Goal: Use online tool/utility: Use online tool/utility

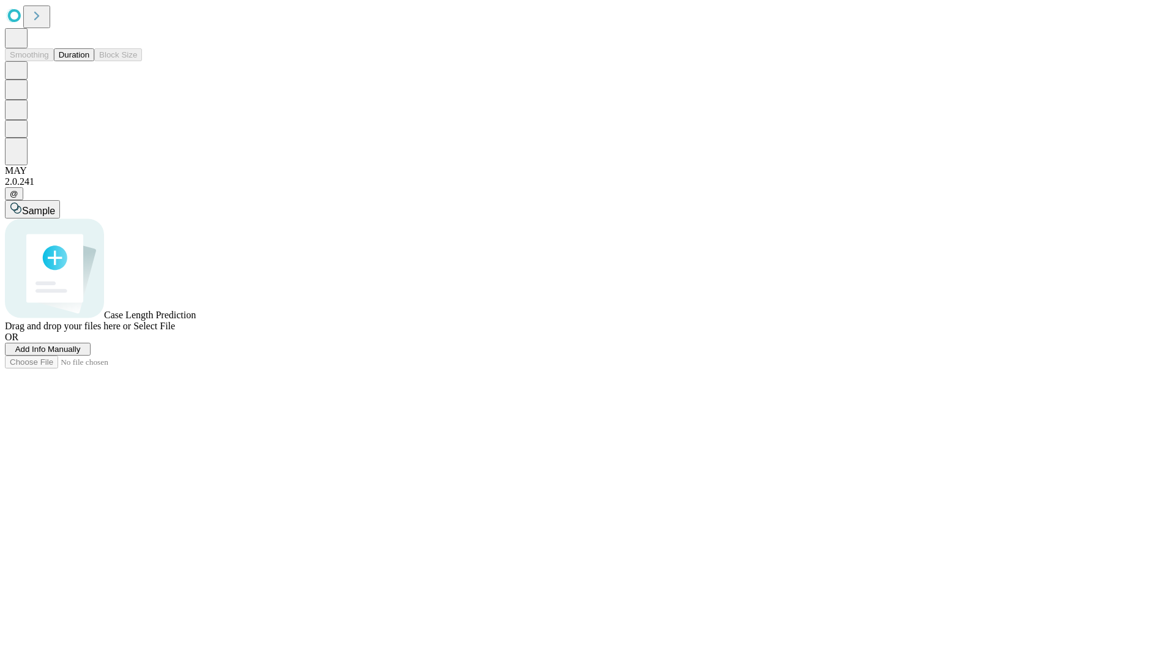
click at [89, 61] on button "Duration" at bounding box center [74, 54] width 40 height 13
click at [55, 206] on span "Sample" at bounding box center [38, 211] width 33 height 10
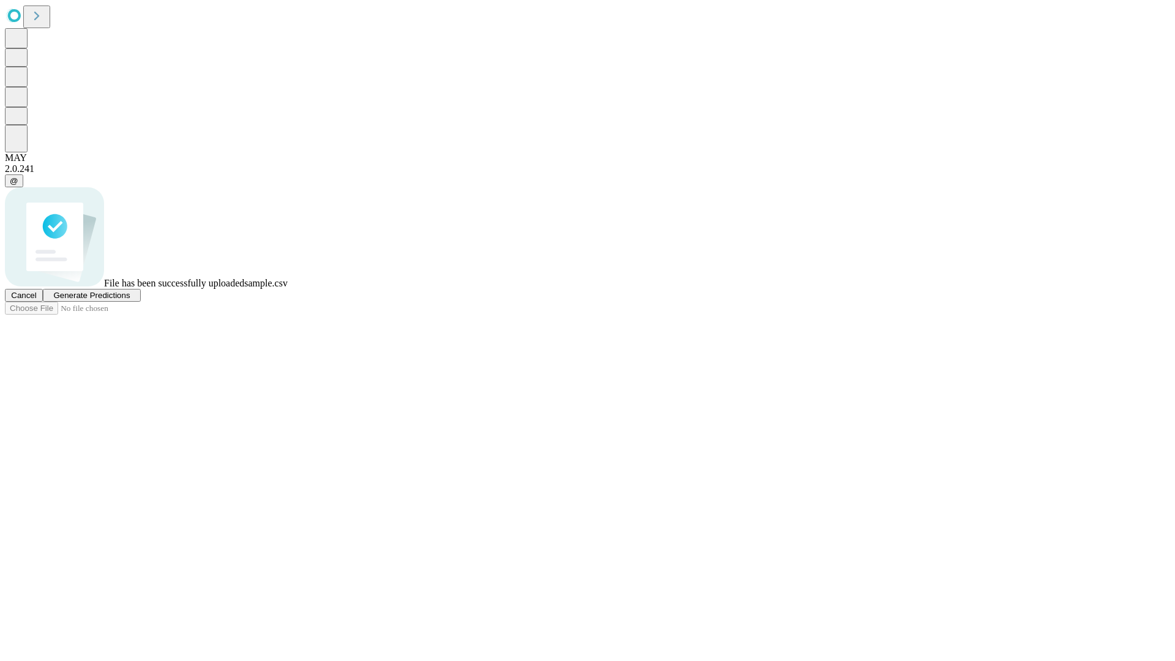
click at [130, 300] on span "Generate Predictions" at bounding box center [91, 295] width 76 height 9
